Goal: Task Accomplishment & Management: Use online tool/utility

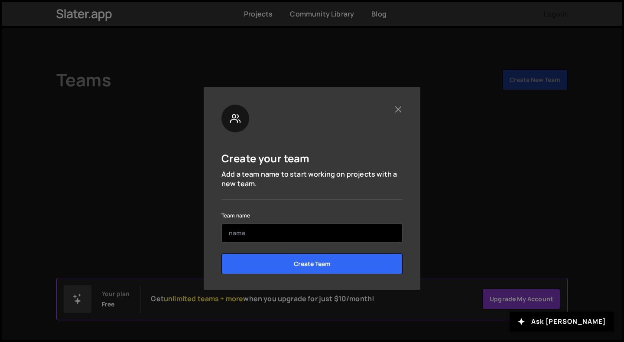
click at [311, 239] on input "text" at bounding box center [312, 232] width 181 height 19
type input "Bloom rocket"
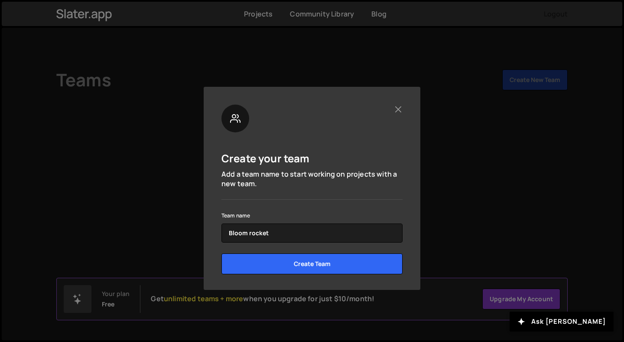
click at [307, 274] on div "Create Team" at bounding box center [312, 266] width 181 height 27
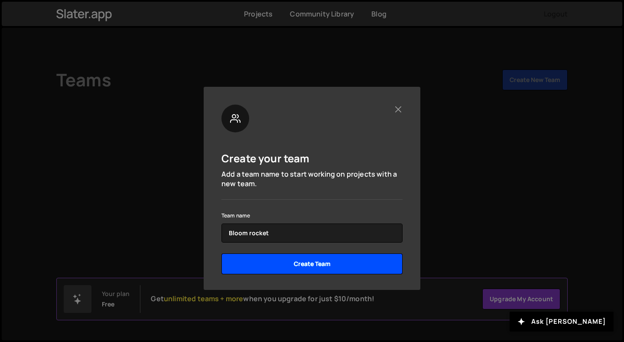
click at [306, 267] on input "Create Team" at bounding box center [312, 263] width 181 height 21
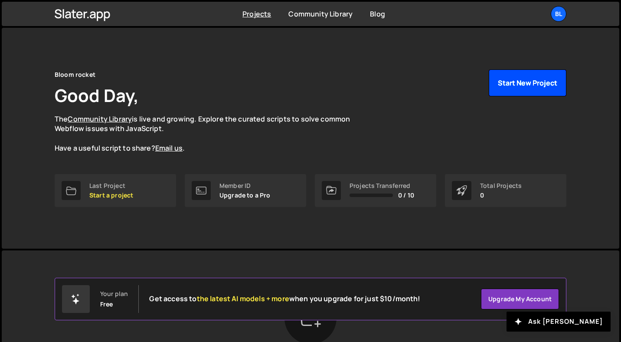
click at [546, 90] on button "Start New Project" at bounding box center [528, 82] width 78 height 27
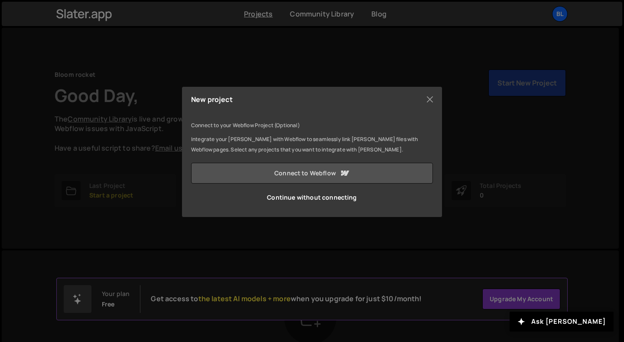
click at [360, 171] on link "Connect to Webflow" at bounding box center [312, 173] width 242 height 21
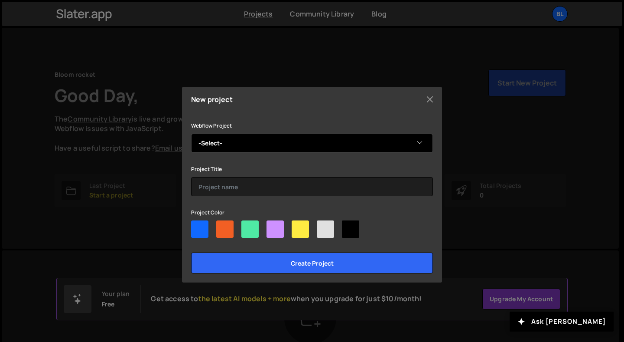
click at [369, 136] on select "-Select- Bloom Rocket" at bounding box center [312, 143] width 242 height 19
select select "678f4d575107711a6703f5f8"
click at [191, 134] on select "-Select- Bloom Rocket" at bounding box center [312, 143] width 242 height 19
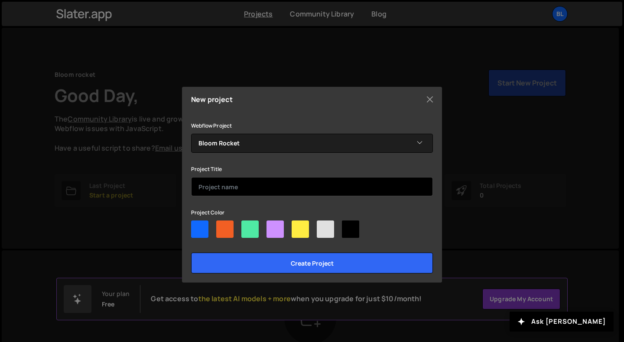
click at [356, 183] on input "text" at bounding box center [312, 186] width 242 height 19
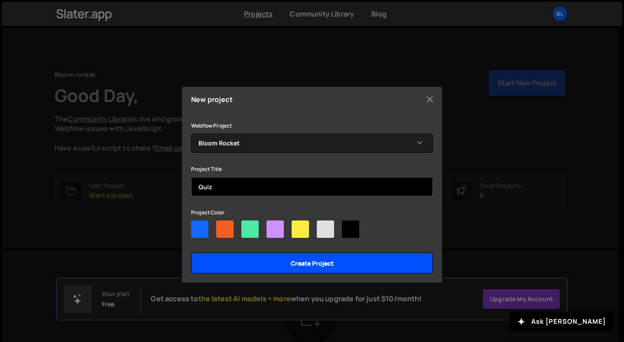
type input "Quiz"
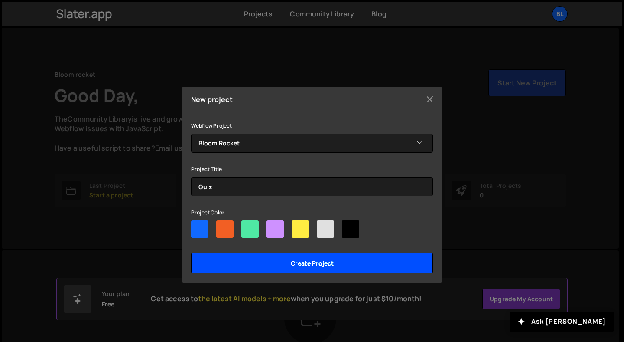
click at [341, 263] on input "Create project" at bounding box center [312, 262] width 242 height 21
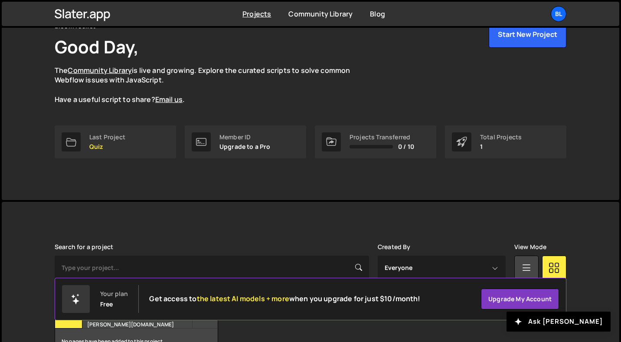
scroll to position [105, 0]
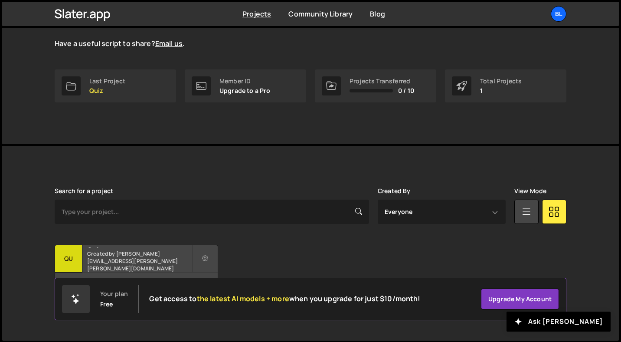
click at [135, 255] on div "Quiz Created by samuel.gerber@bloom-rocket.ch" at bounding box center [136, 258] width 163 height 27
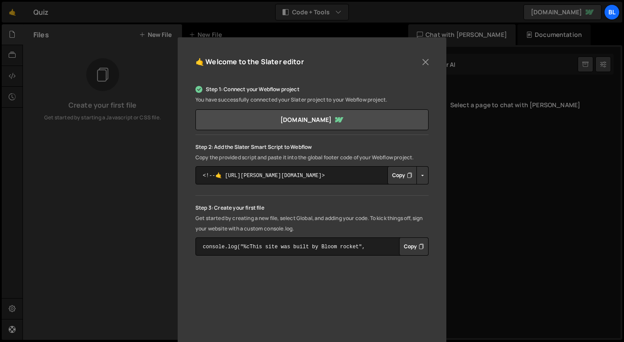
scroll to position [59, 0]
click at [395, 176] on button "Copy" at bounding box center [402, 176] width 29 height 18
click at [412, 245] on button "Copy" at bounding box center [413, 248] width 29 height 18
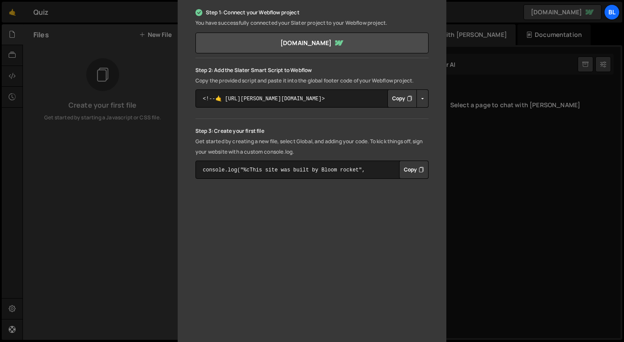
scroll to position [143, 0]
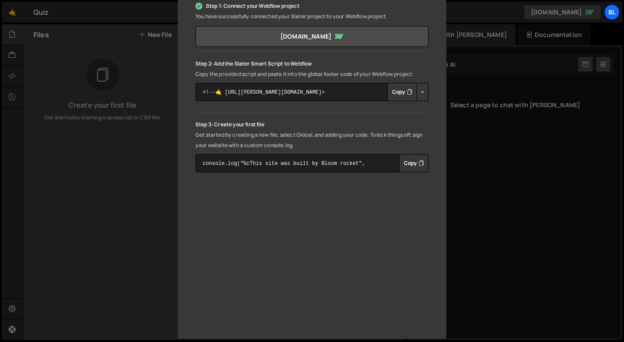
click at [402, 158] on button "Copy" at bounding box center [413, 163] width 29 height 18
click at [153, 147] on div "🤙 Welcome to the [PERSON_NAME] editor Step 1: Connect your Webflow project You …" at bounding box center [312, 171] width 624 height 342
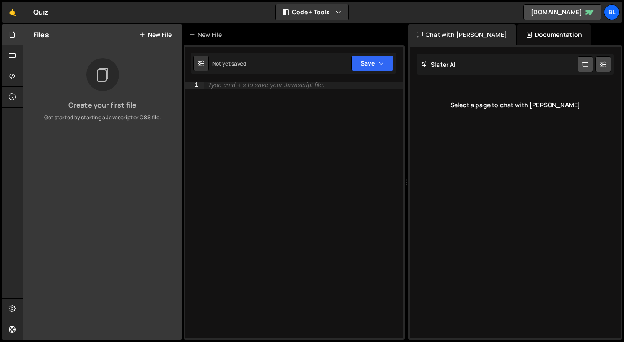
click at [301, 134] on div "Type cmd + s to save your Javascript file." at bounding box center [303, 217] width 199 height 271
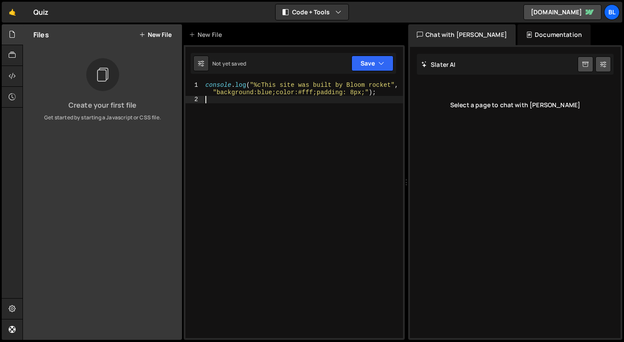
click at [303, 153] on div "console . log ( "%cThis site was built by Bloom rocket" , "background:blue;colo…" at bounding box center [303, 221] width 199 height 278
click at [383, 64] on icon "button" at bounding box center [382, 63] width 6 height 9
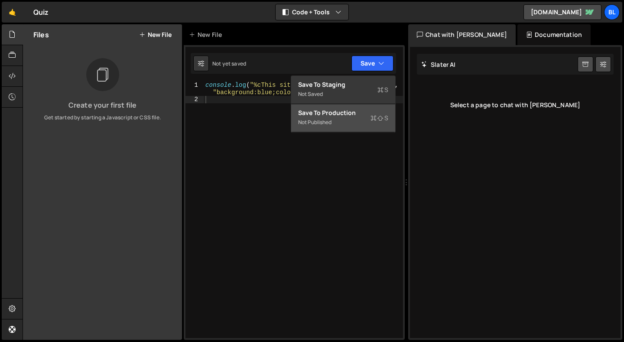
click at [361, 116] on div "Save to Production S" at bounding box center [343, 112] width 90 height 9
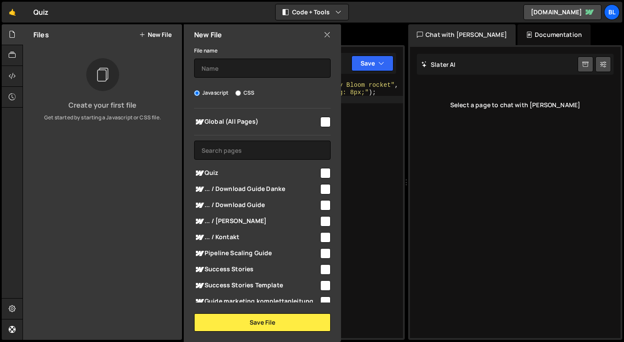
click at [275, 172] on span "Quiz" at bounding box center [256, 173] width 125 height 10
checkbox input "true"
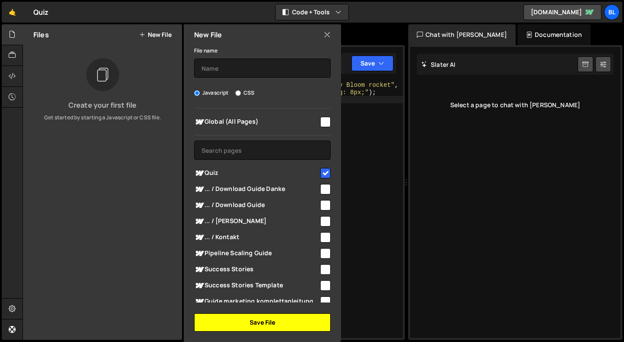
click at [301, 323] on button "Save File" at bounding box center [262, 322] width 137 height 18
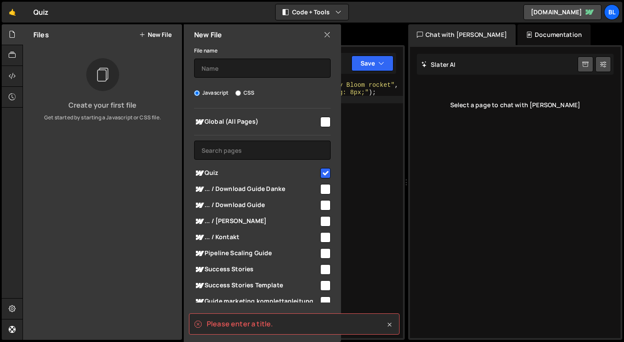
click at [387, 323] on icon at bounding box center [390, 324] width 9 height 9
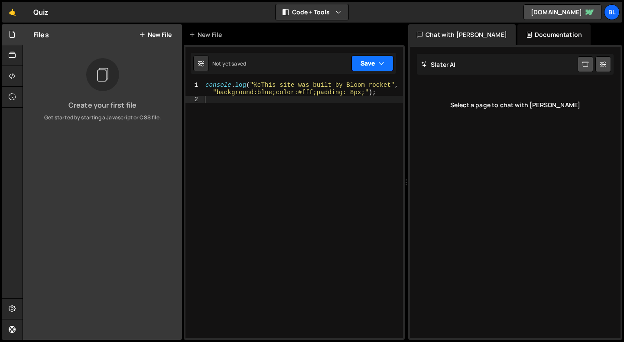
click at [357, 64] on button "Save" at bounding box center [373, 64] width 42 height 16
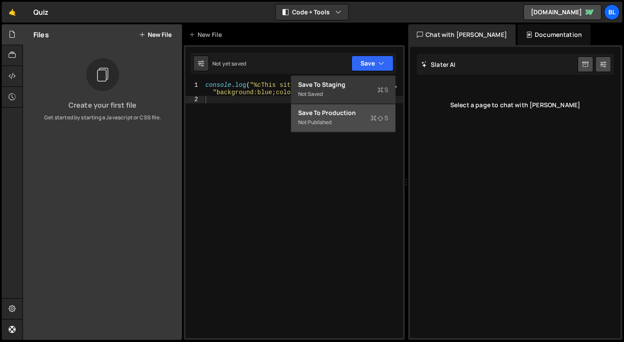
click at [357, 121] on div "Not published" at bounding box center [343, 122] width 90 height 10
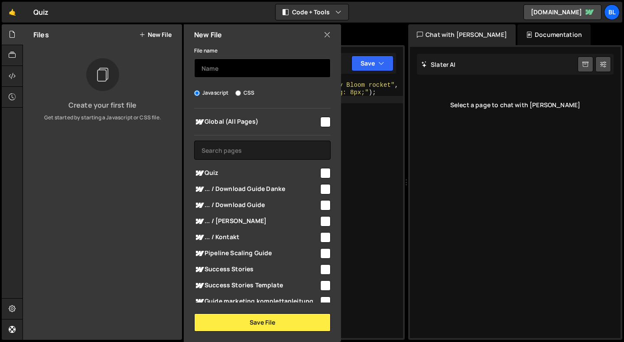
click at [231, 67] on input "text" at bounding box center [262, 68] width 137 height 19
type input "quiz-script"
click at [230, 173] on span "Quiz" at bounding box center [256, 173] width 125 height 10
checkbox input "true"
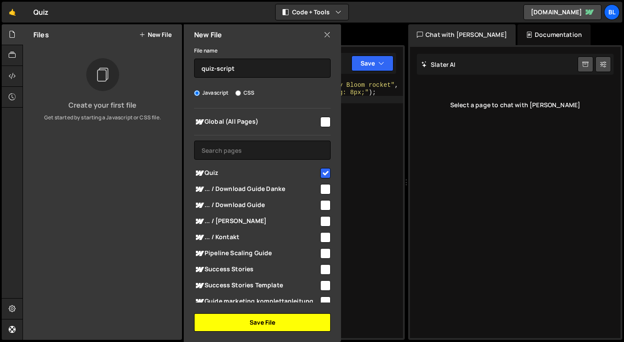
click at [272, 326] on button "Save File" at bounding box center [262, 322] width 137 height 18
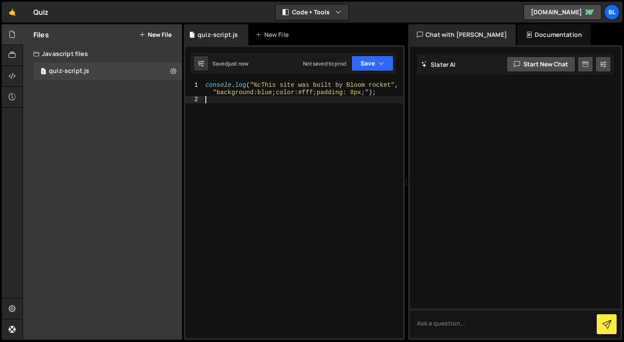
click at [306, 103] on div "console . log ( "%cThis site was built by Bloom rocket" , "background:blue;colo…" at bounding box center [303, 221] width 199 height 278
click at [364, 61] on button "Save" at bounding box center [373, 64] width 42 height 16
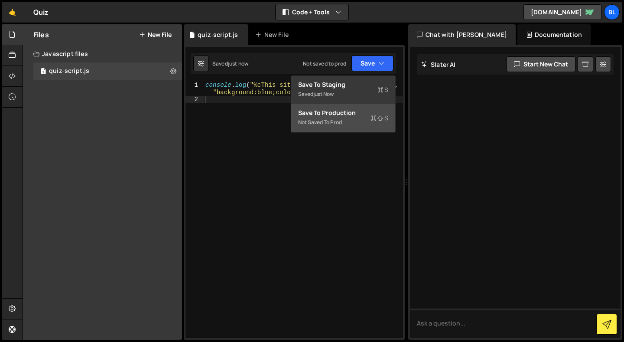
click at [343, 122] on div "Not saved to prod" at bounding box center [343, 122] width 90 height 10
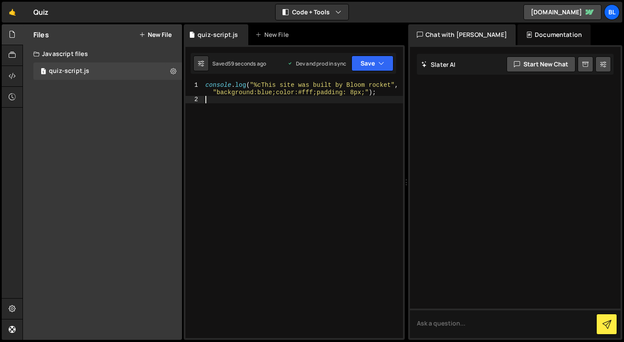
click at [315, 122] on div "console . log ( "%cThis site was built by Bloom rocket" , "background:blue;colo…" at bounding box center [303, 221] width 199 height 278
drag, startPoint x: 314, startPoint y: 121, endPoint x: 258, endPoint y: 95, distance: 61.7
click at [258, 95] on div "console . log ( "%cThis site was built by Bloom rocket" , "background:blue;colo…" at bounding box center [303, 221] width 199 height 278
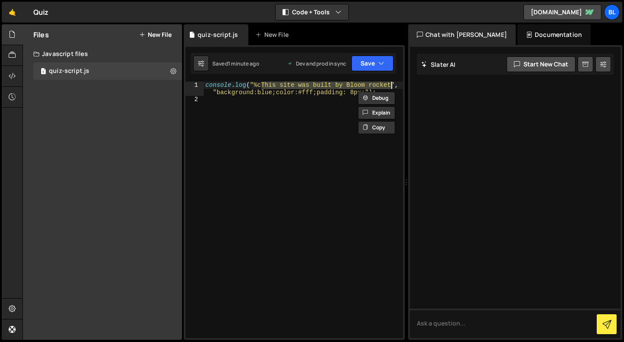
drag, startPoint x: 261, startPoint y: 84, endPoint x: 391, endPoint y: 84, distance: 130.5
click at [391, 84] on div "console . log ( "%cThis site was built by Bloom rocket" , "background:blue;colo…" at bounding box center [303, 221] width 199 height 278
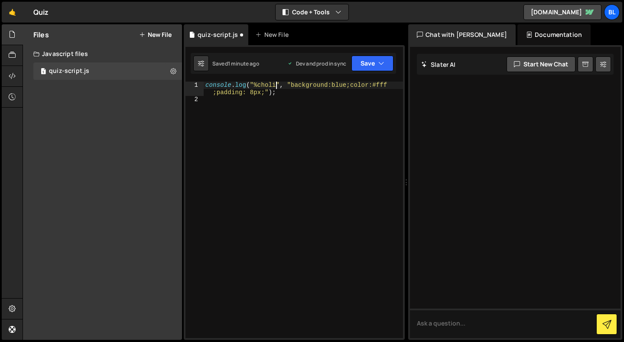
scroll to position [0, 5]
click at [264, 85] on div "console . log ( "%cholis" , "background:blue;color:#fff ;padding: 8px;" ) ;" at bounding box center [303, 221] width 199 height 278
type textarea "console.log("%holis", "background:blue;color:#fff;padding: 8px;");"
click at [369, 60] on button "Save" at bounding box center [373, 64] width 42 height 16
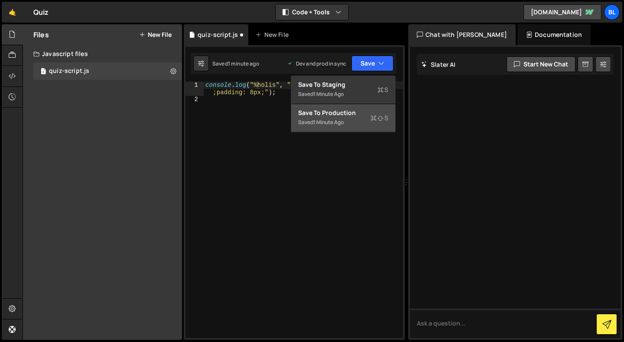
click at [357, 118] on div "Saved 1 minute ago" at bounding box center [343, 122] width 90 height 10
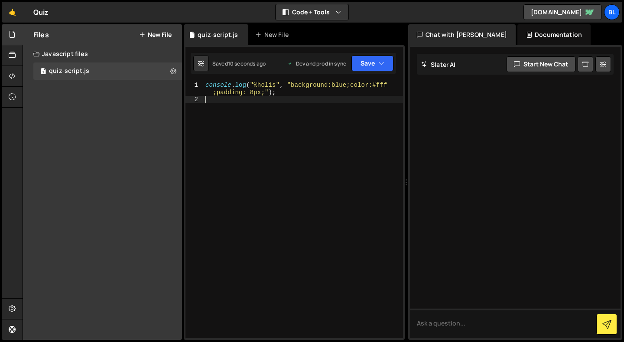
scroll to position [0, 0]
click at [343, 103] on div "console . log ( "%holis" , "background:blue;color:#fff ;padding: 8px;" ) ;" at bounding box center [303, 221] width 199 height 278
type textarea "console.log("%holis", "background:blue;color:#fff;padding: 8px;");"
click at [335, 137] on div "Type cmd + s to save your Javascript file." at bounding box center [303, 217] width 199 height 271
